Goal: Task Accomplishment & Management: Complete application form

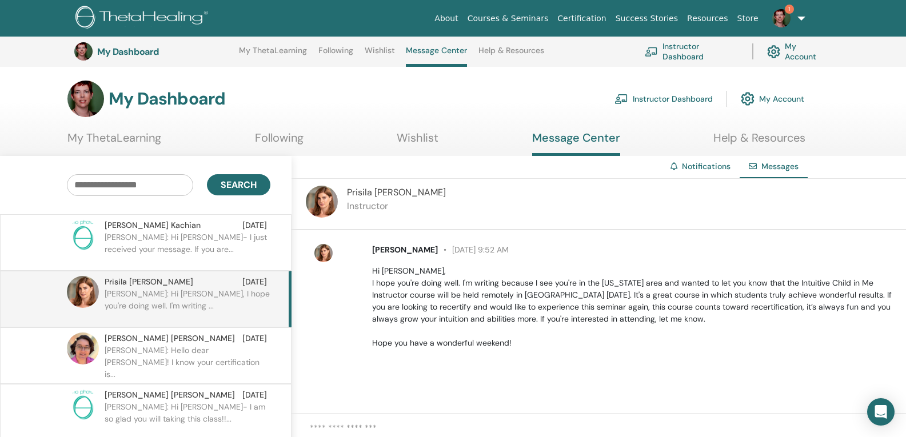
scroll to position [145, 0]
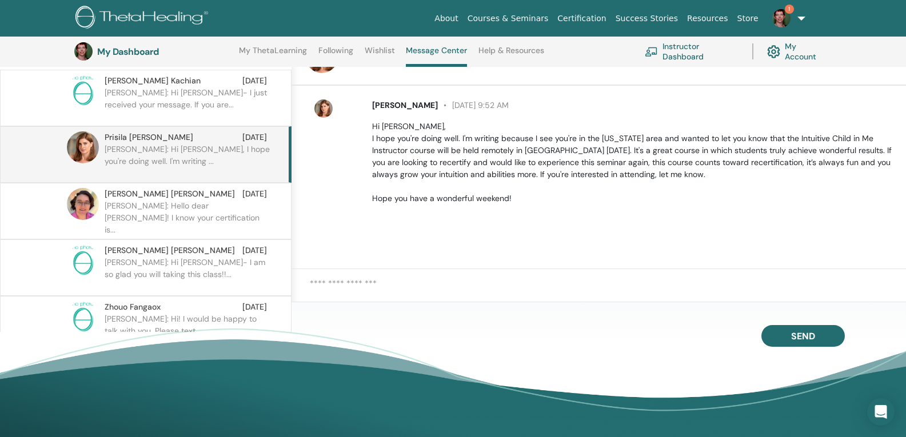
click at [687, 57] on link "Instructor Dashboard" at bounding box center [691, 51] width 94 height 25
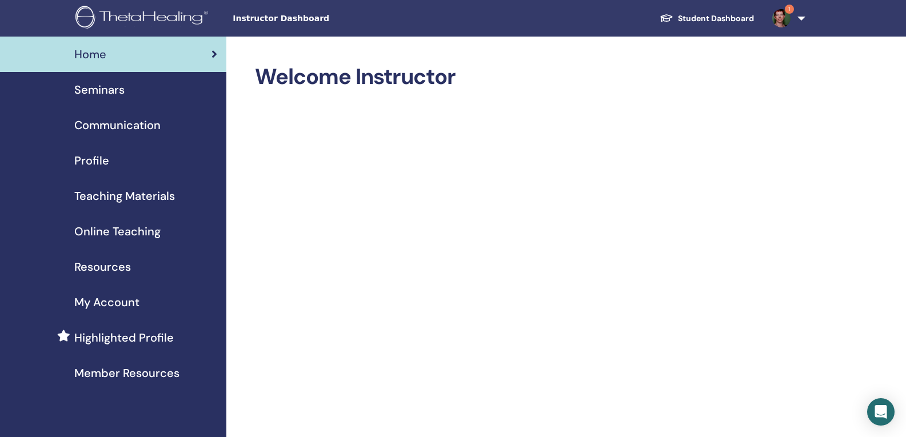
click at [142, 234] on span "Online Teaching" at bounding box center [117, 231] width 86 height 17
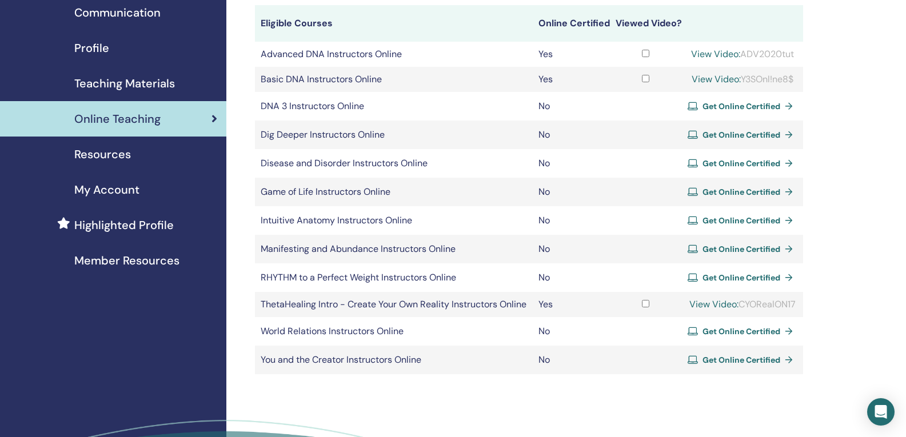
scroll to position [57, 0]
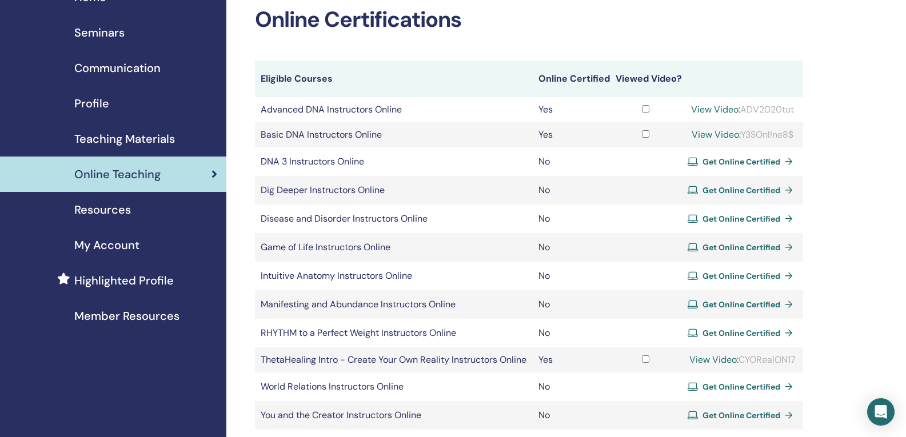
click at [740, 167] on span "Get Online Certified" at bounding box center [741, 162] width 78 height 10
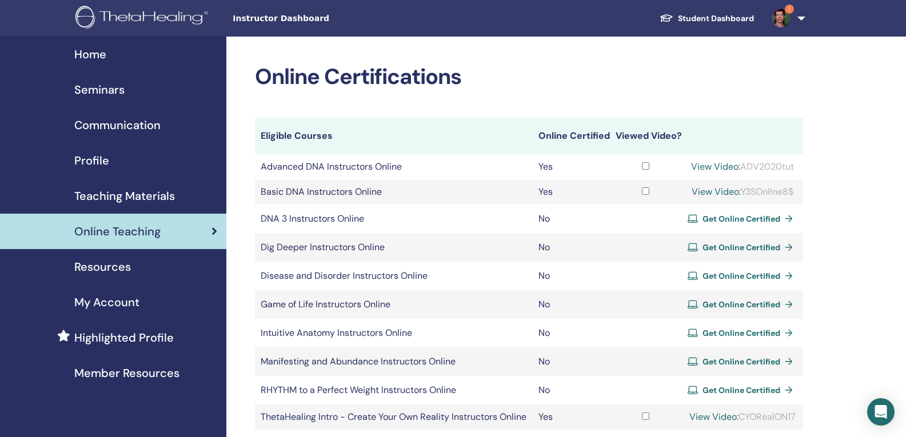
scroll to position [56, 0]
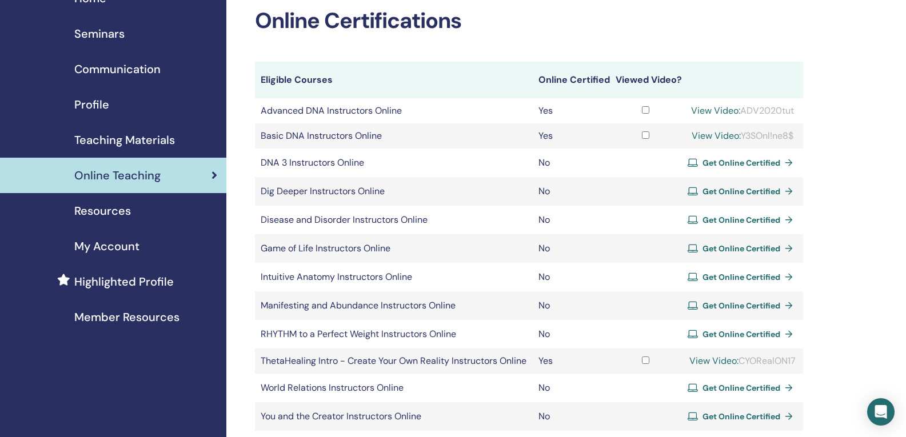
click at [739, 282] on span "Get Online Certified" at bounding box center [741, 277] width 78 height 10
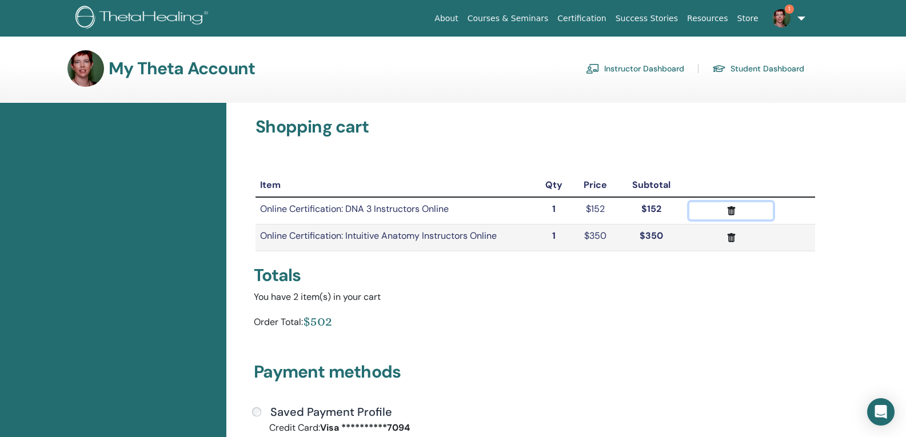
click at [726, 210] on icon "submit" at bounding box center [731, 211] width 12 height 12
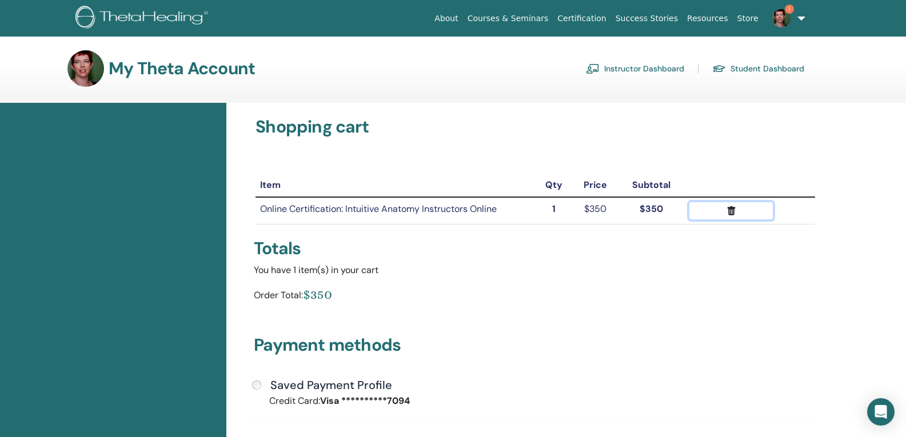
click at [726, 210] on icon "submit" at bounding box center [731, 211] width 12 height 12
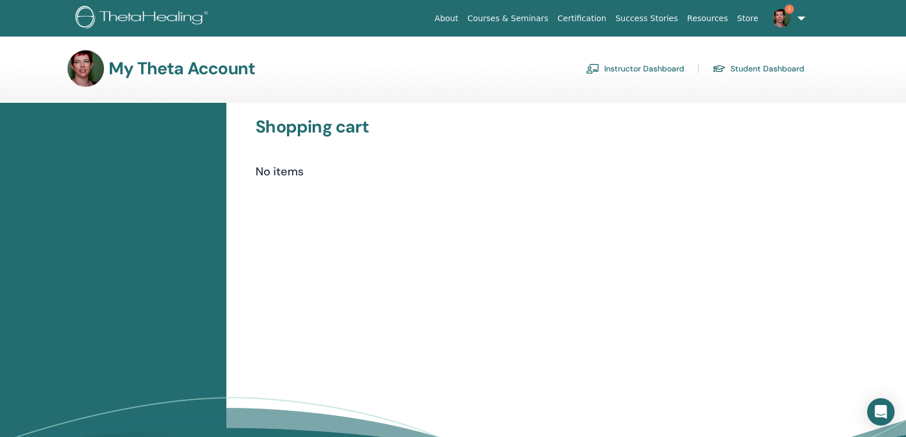
click at [600, 20] on link "Certification" at bounding box center [581, 18] width 58 height 21
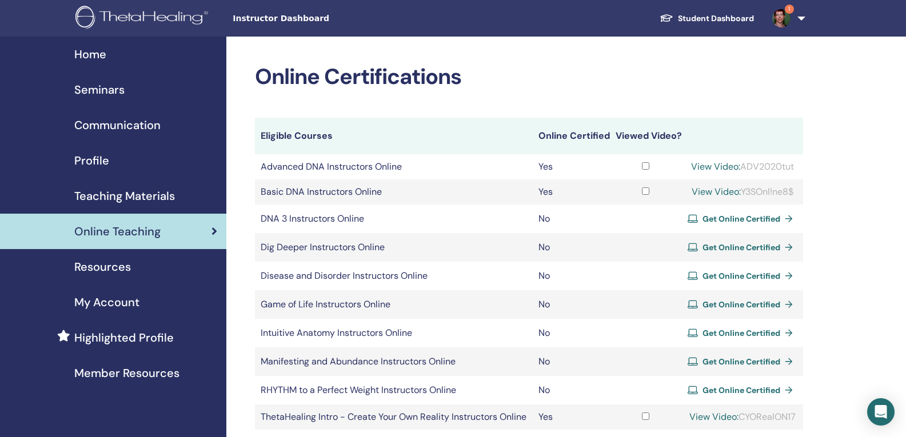
scroll to position [55, 0]
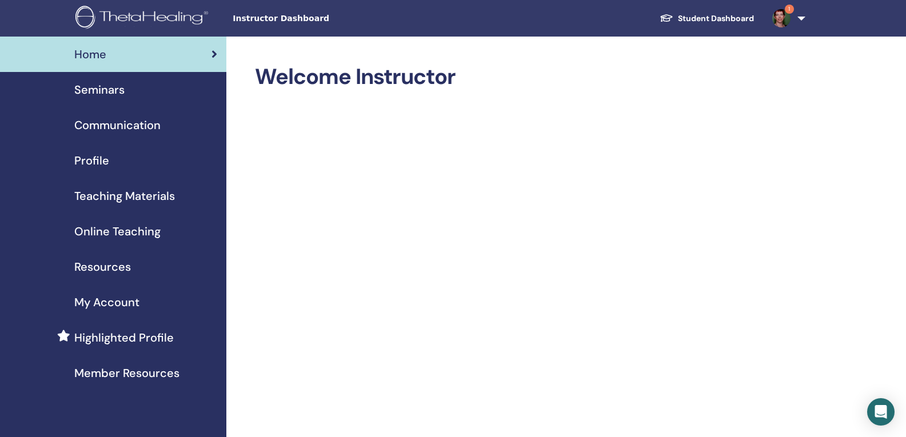
click at [777, 18] on img at bounding box center [781, 18] width 18 height 18
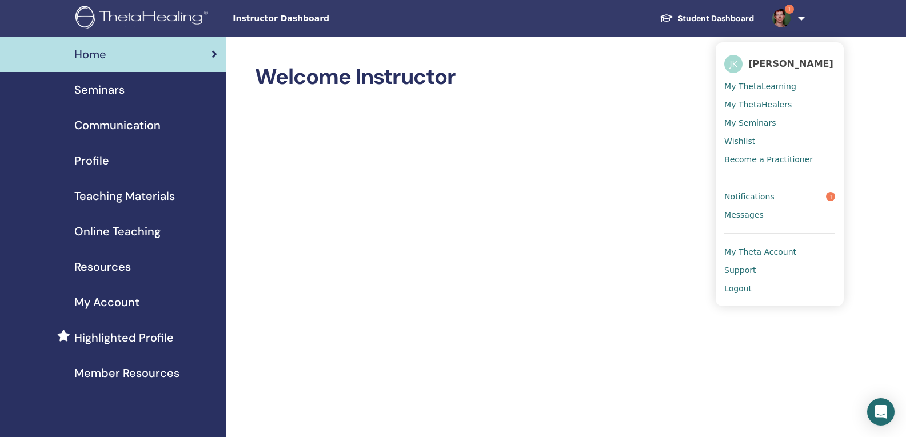
click at [758, 198] on span "Notifications" at bounding box center [749, 196] width 50 height 10
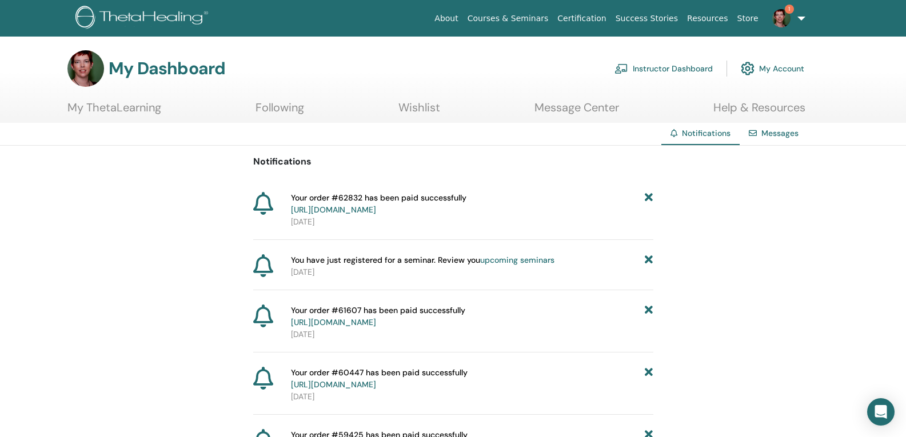
click at [654, 69] on link "Instructor Dashboard" at bounding box center [663, 68] width 98 height 25
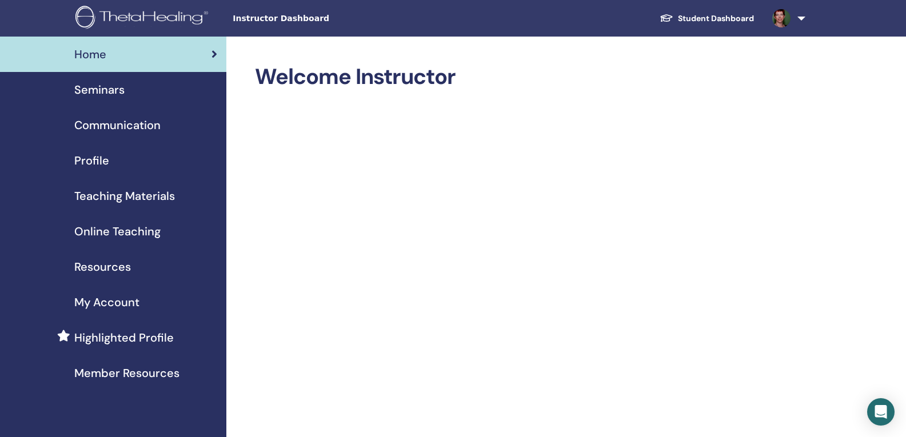
click at [106, 88] on span "Seminars" at bounding box center [99, 89] width 50 height 17
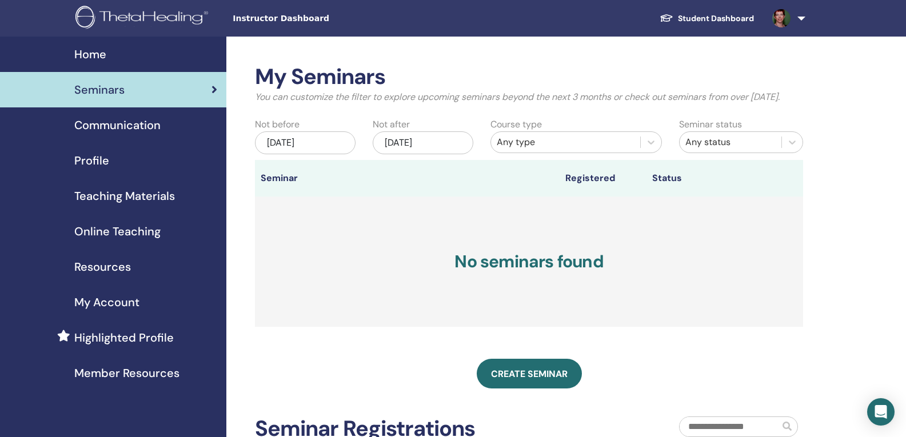
click at [97, 55] on span "Home" at bounding box center [90, 54] width 32 height 17
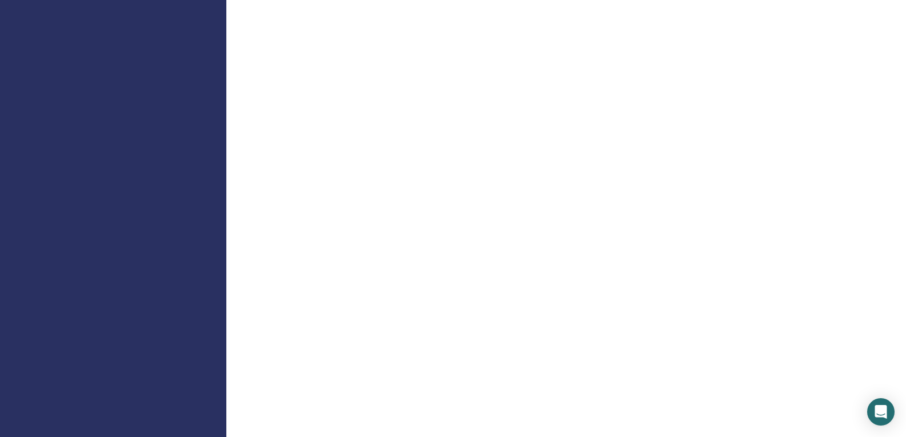
scroll to position [628, 0]
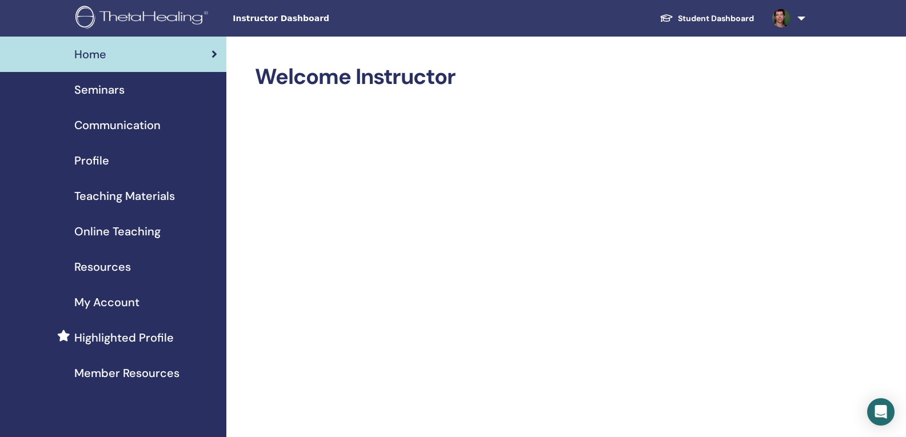
click at [85, 90] on span "Seminars" at bounding box center [99, 89] width 50 height 17
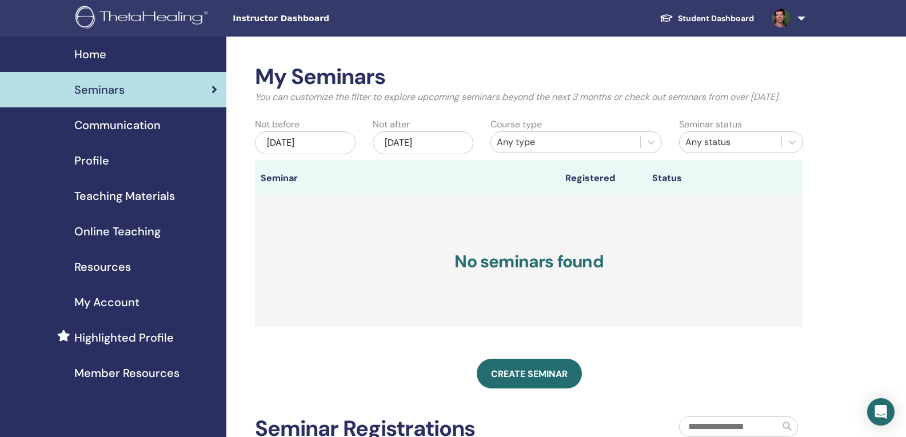
click at [800, 18] on link at bounding box center [786, 18] width 47 height 37
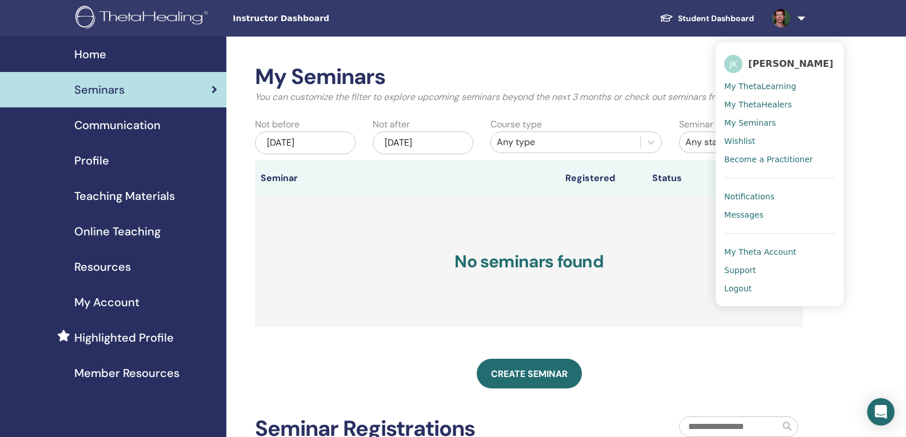
click at [749, 123] on span "My Seminars" at bounding box center [749, 123] width 51 height 10
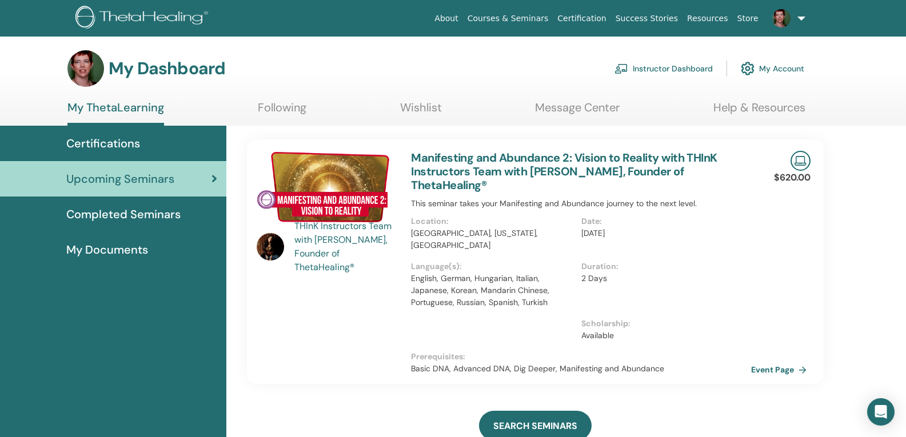
click at [661, 70] on link "Instructor Dashboard" at bounding box center [663, 68] width 98 height 25
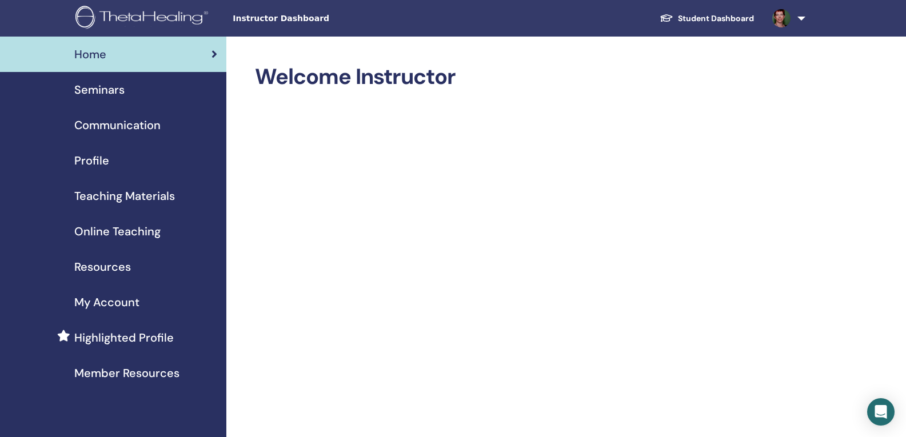
click at [114, 91] on span "Seminars" at bounding box center [99, 89] width 50 height 17
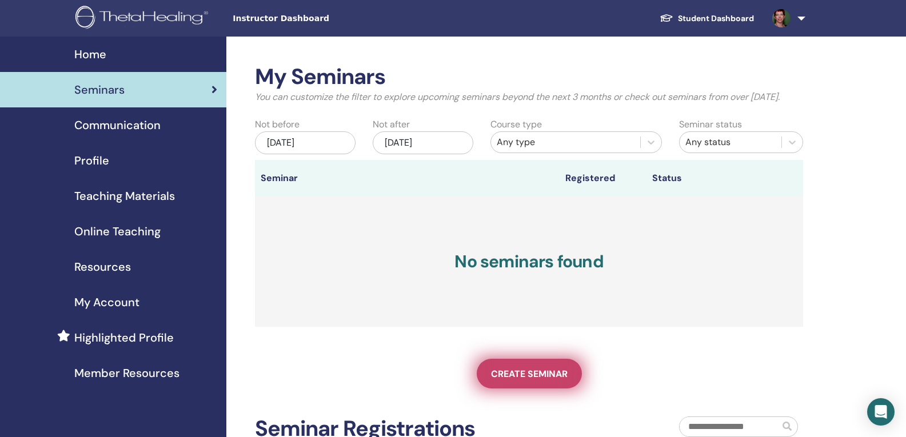
click at [503, 380] on span "Create seminar" at bounding box center [529, 374] width 77 height 12
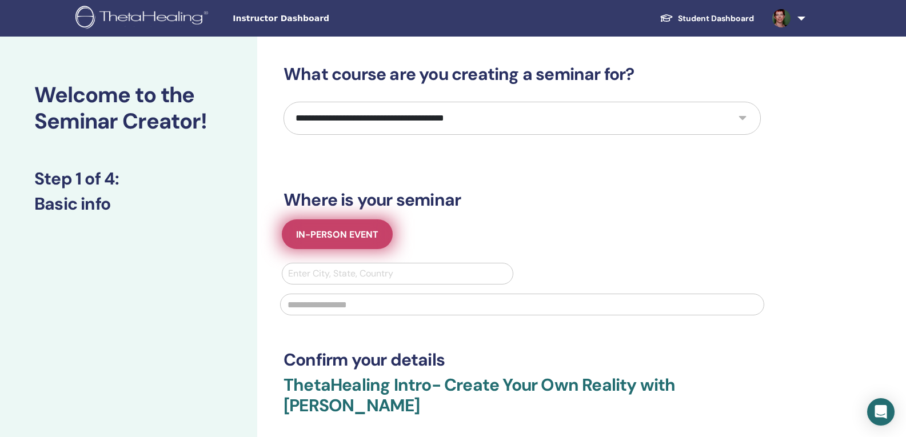
click at [336, 234] on span "In-Person Event" at bounding box center [337, 235] width 82 height 12
click at [318, 238] on span "In-Person Event" at bounding box center [337, 235] width 82 height 12
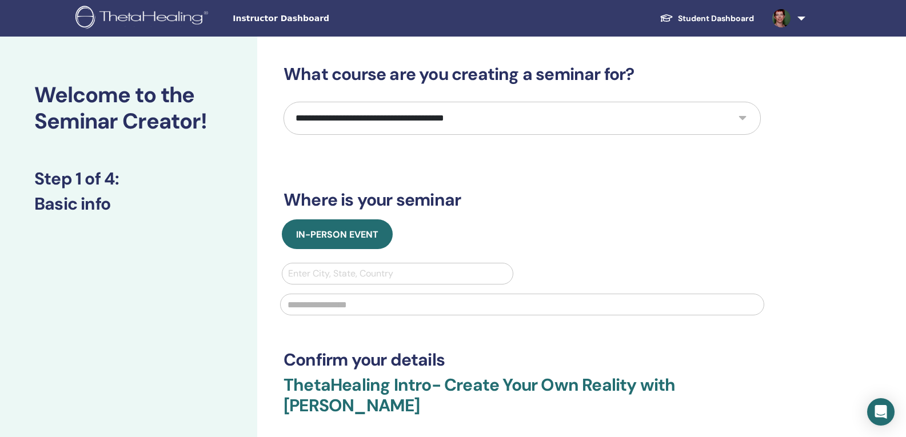
click at [531, 125] on select "**********" at bounding box center [521, 118] width 477 height 33
select select "*"
click at [283, 102] on select "**********" at bounding box center [521, 118] width 477 height 33
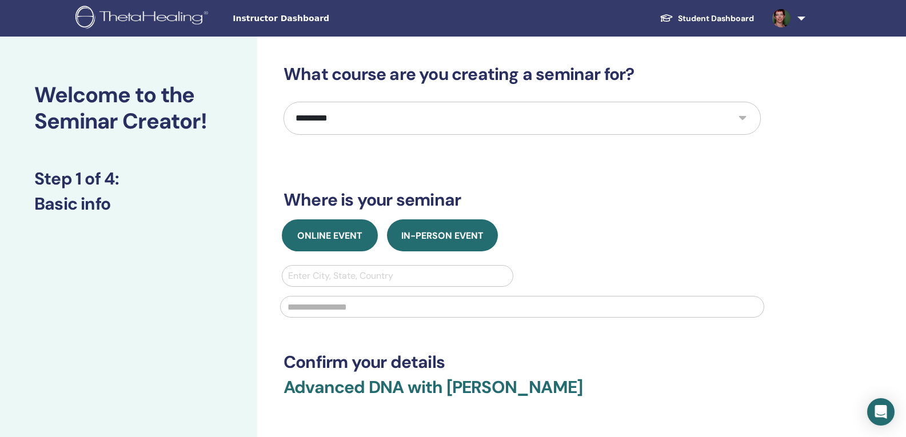
click at [325, 245] on button "Online Event" at bounding box center [330, 235] width 96 height 32
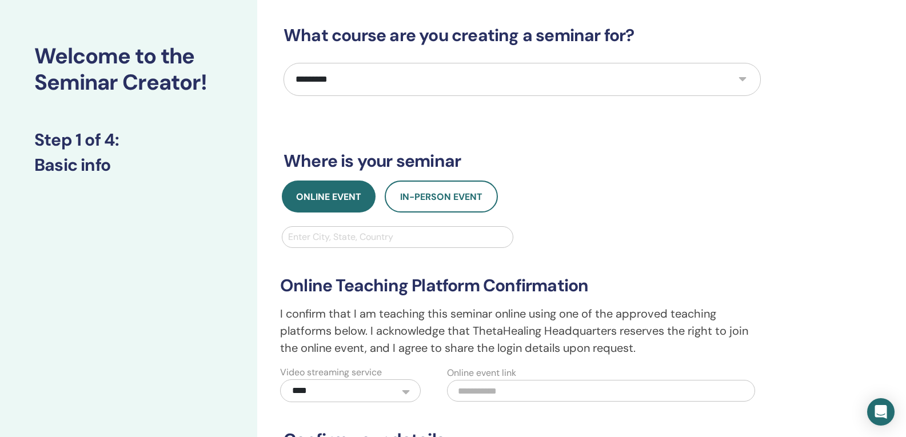
scroll to position [114, 0]
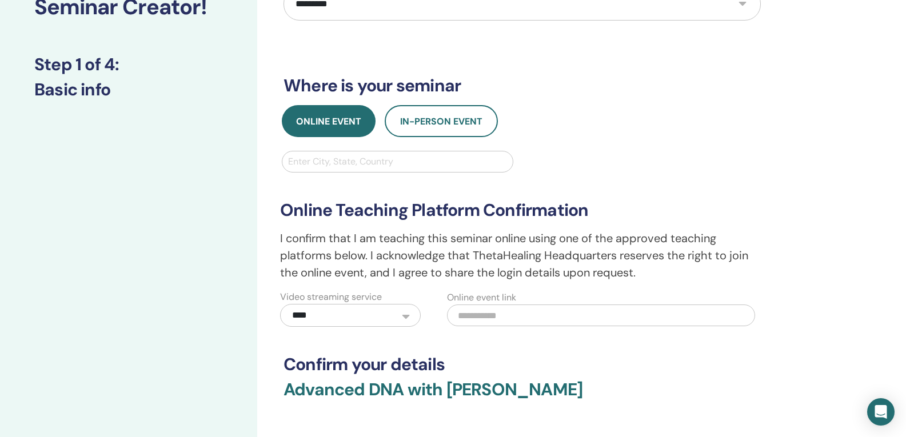
click at [403, 317] on select "**********" at bounding box center [350, 315] width 141 height 23
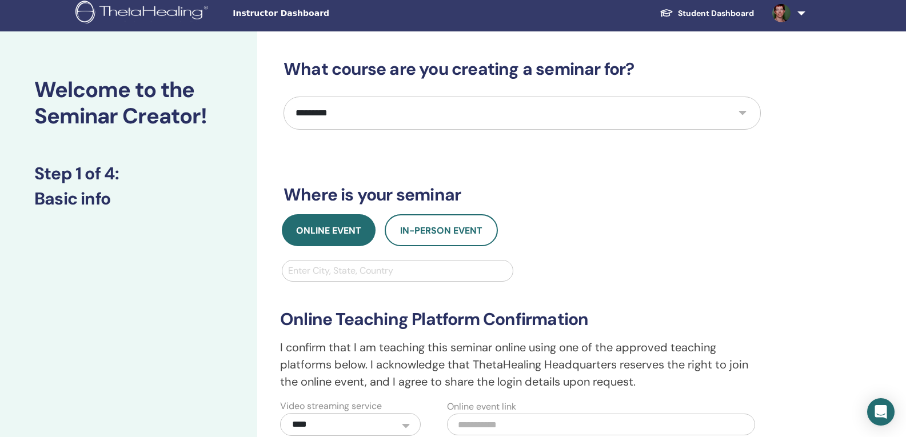
scroll to position [0, 0]
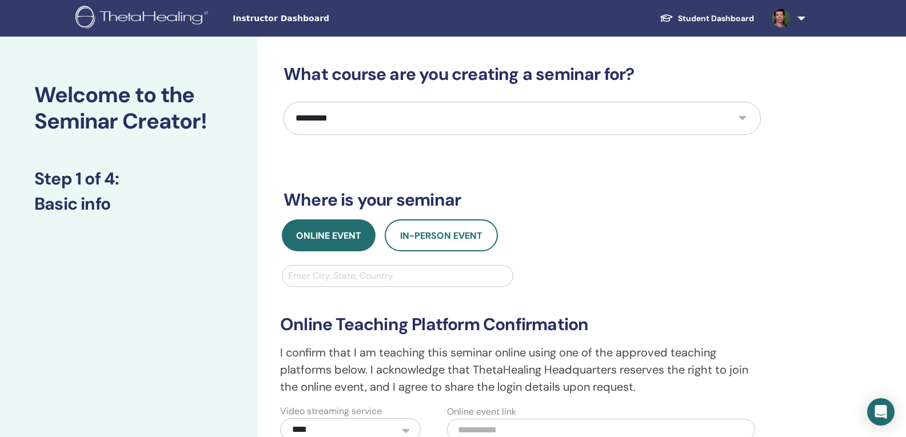
click at [802, 19] on link at bounding box center [786, 18] width 47 height 37
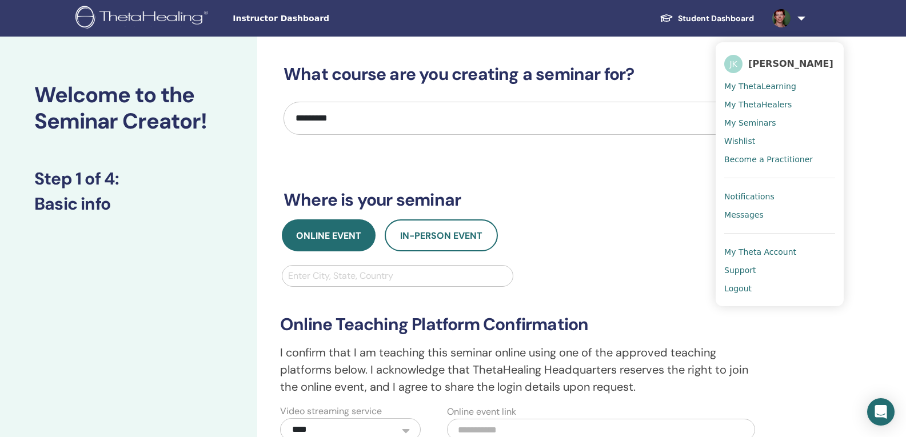
click at [778, 87] on span "My ThetaLearning" at bounding box center [760, 86] width 72 height 10
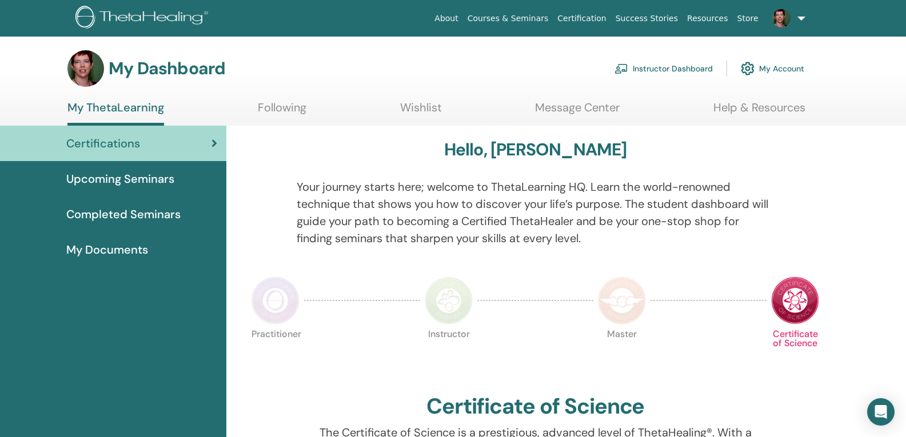
click at [140, 214] on span "Completed Seminars" at bounding box center [123, 214] width 114 height 17
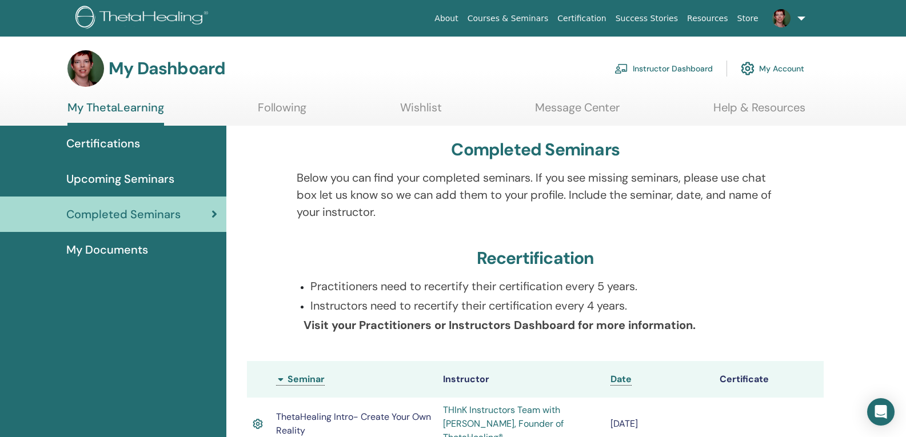
click at [119, 142] on span "Certifications" at bounding box center [103, 143] width 74 height 17
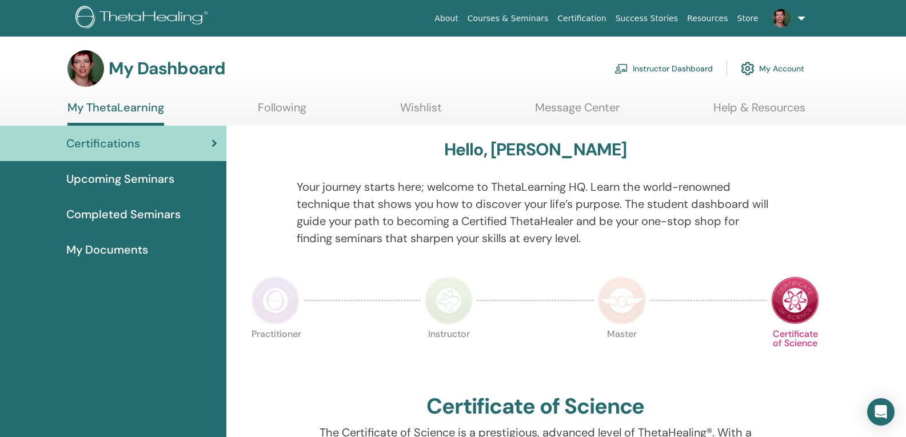
click at [135, 216] on span "Completed Seminars" at bounding box center [123, 214] width 114 height 17
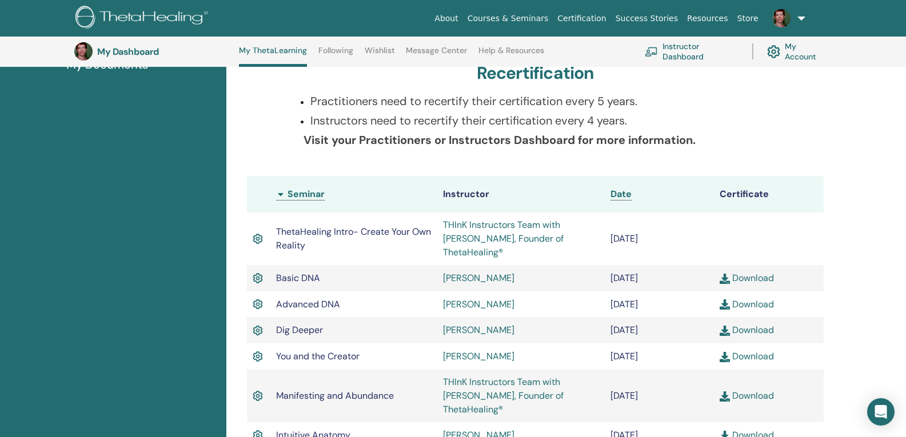
scroll to position [202, 0]
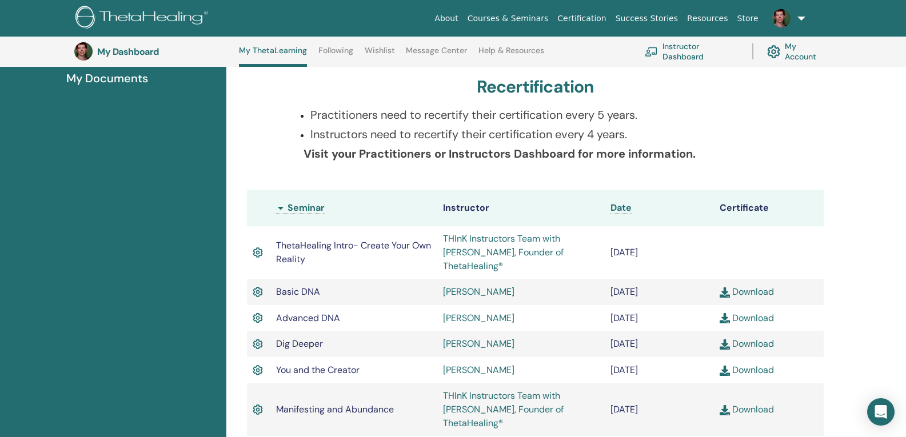
click at [546, 18] on link "Courses & Seminars" at bounding box center [508, 18] width 90 height 21
